Goal: Information Seeking & Learning: Learn about a topic

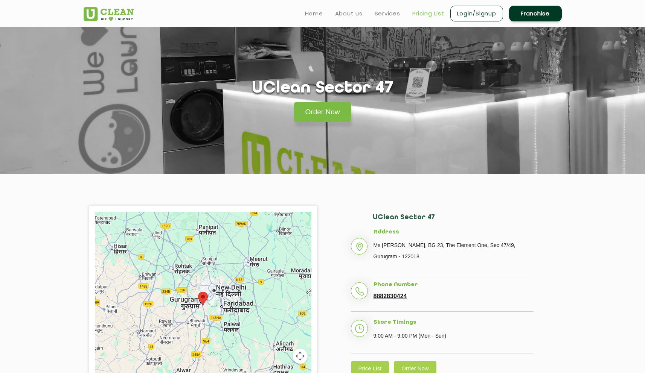
click at [429, 13] on link "Pricing List" at bounding box center [428, 13] width 32 height 9
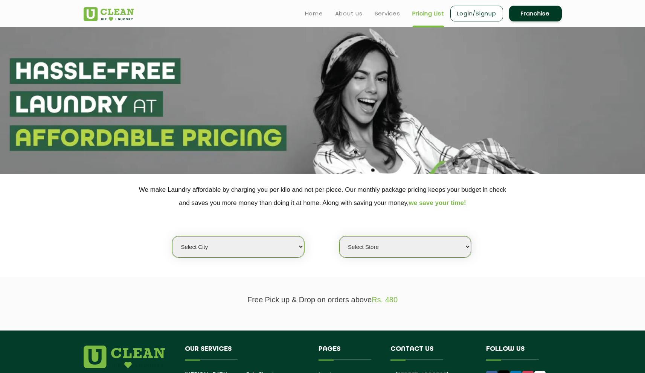
click at [251, 252] on select "Select city [GEOGRAPHIC_DATA] [GEOGRAPHIC_DATA] [GEOGRAPHIC_DATA] [GEOGRAPHIC_D…" at bounding box center [238, 246] width 132 height 21
select select "2"
click at [172, 236] on select "Select city [GEOGRAPHIC_DATA] [GEOGRAPHIC_DATA] [GEOGRAPHIC_DATA] [GEOGRAPHIC_D…" at bounding box center [238, 246] width 132 height 21
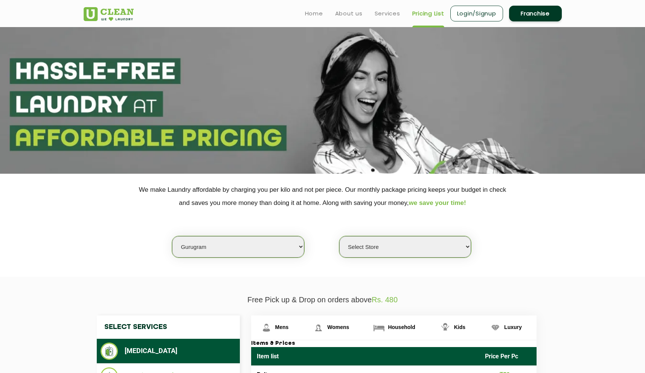
click at [397, 240] on select "Select Store [GEOGRAPHIC_DATA] Sector 66 [GEOGRAPHIC_DATA] Phase [GEOGRAPHIC_DA…" at bounding box center [405, 246] width 132 height 21
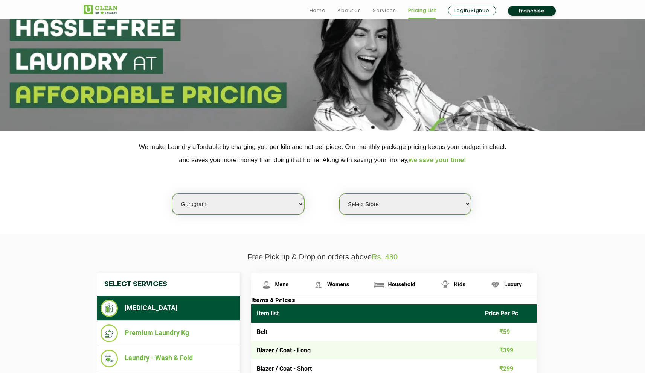
scroll to position [45, 0]
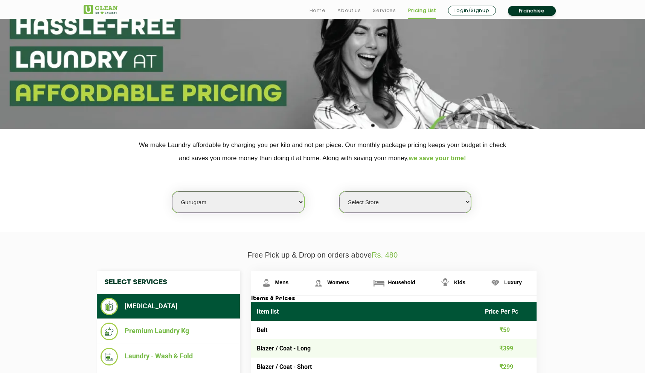
click at [412, 200] on select "Select Store [GEOGRAPHIC_DATA] Sector 66 [GEOGRAPHIC_DATA] Phase [GEOGRAPHIC_DA…" at bounding box center [405, 202] width 132 height 21
select select "177"
click at [339, 192] on select "Select Store [GEOGRAPHIC_DATA] Sector 66 [GEOGRAPHIC_DATA] Phase [GEOGRAPHIC_DA…" at bounding box center [405, 202] width 132 height 21
click at [507, 188] on div "Select city [GEOGRAPHIC_DATA] [GEOGRAPHIC_DATA] [GEOGRAPHIC_DATA] [GEOGRAPHIC_D…" at bounding box center [322, 189] width 489 height 49
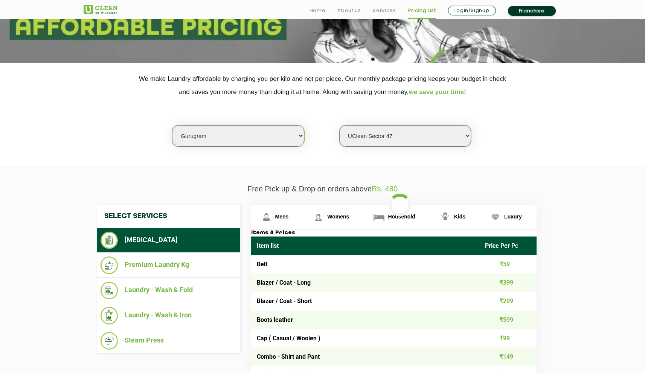
scroll to position [117, 0]
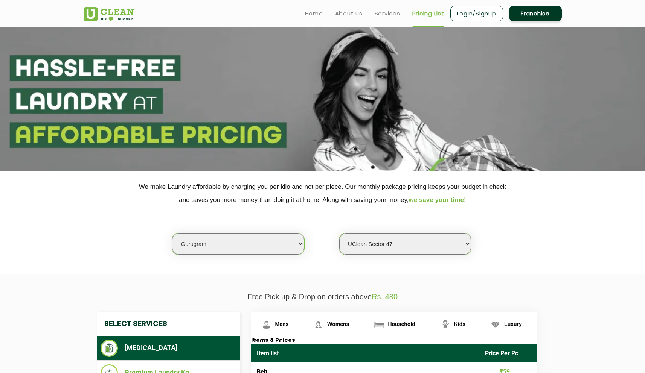
scroll to position [207, 0]
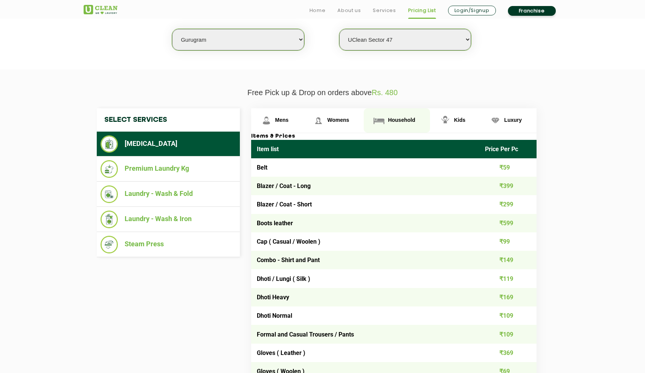
click at [402, 126] on link "Household" at bounding box center [397, 120] width 66 height 24
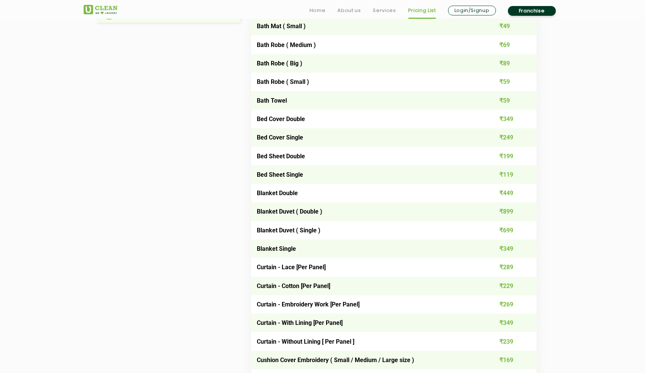
scroll to position [444, 0]
